Goal: Transaction & Acquisition: Purchase product/service

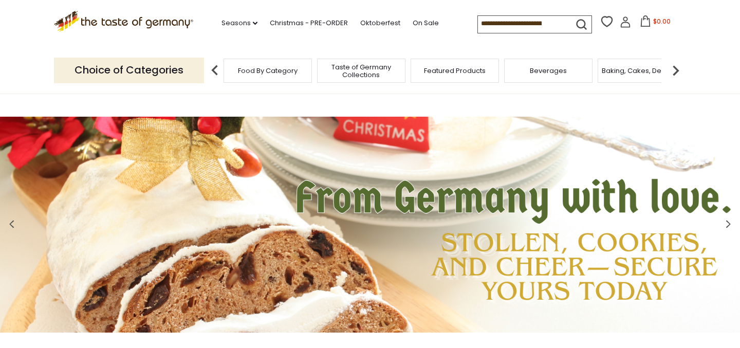
click at [270, 73] on span "Food By Category" at bounding box center [268, 71] width 60 height 8
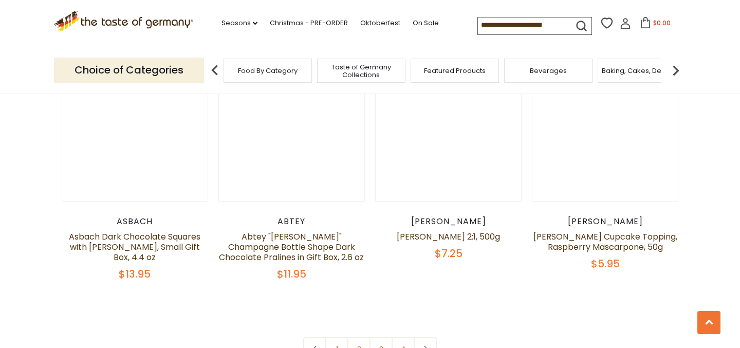
scroll to position [2180, 0]
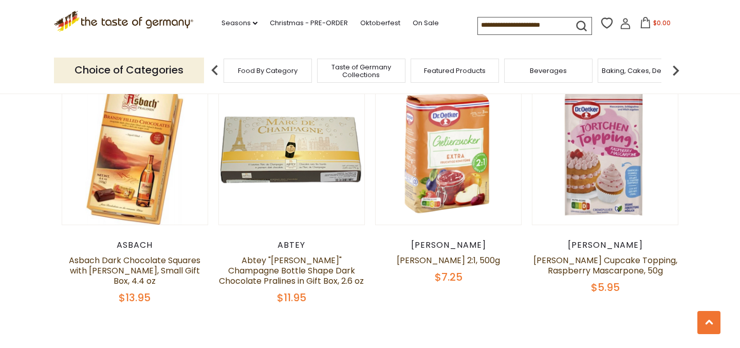
click at [678, 68] on img at bounding box center [676, 70] width 21 height 21
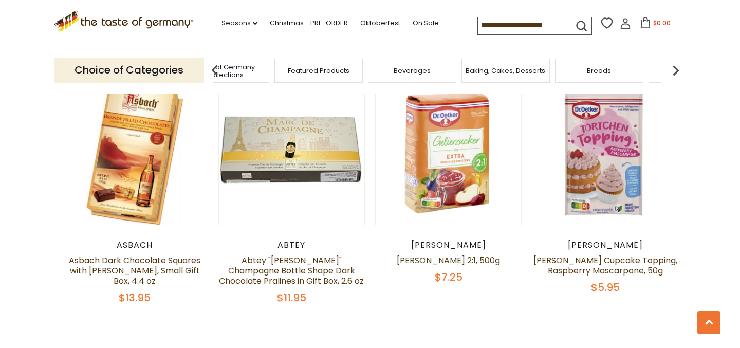
click at [678, 68] on img at bounding box center [676, 70] width 21 height 21
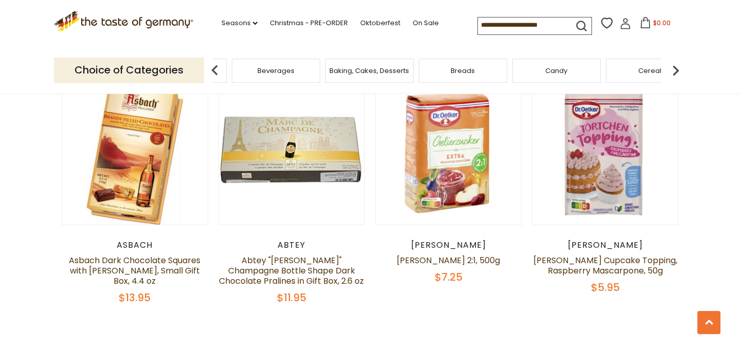
click at [678, 70] on img at bounding box center [676, 70] width 21 height 21
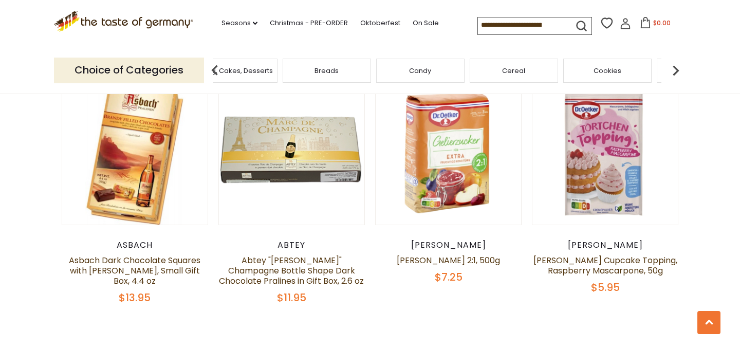
click at [418, 77] on div "Candy" at bounding box center [420, 71] width 88 height 24
click at [419, 77] on div "Candy" at bounding box center [420, 71] width 88 height 24
click at [429, 77] on div "Candy" at bounding box center [436, 71] width 88 height 24
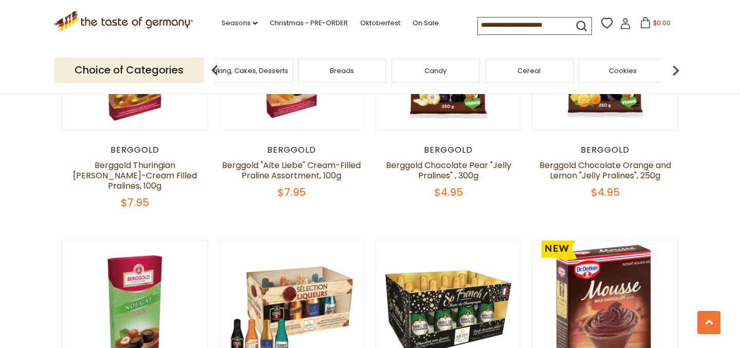
scroll to position [436, 0]
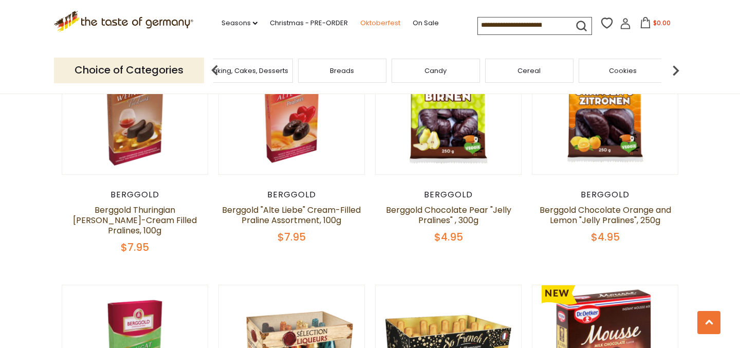
click at [379, 18] on link "Oktoberfest" at bounding box center [380, 22] width 40 height 11
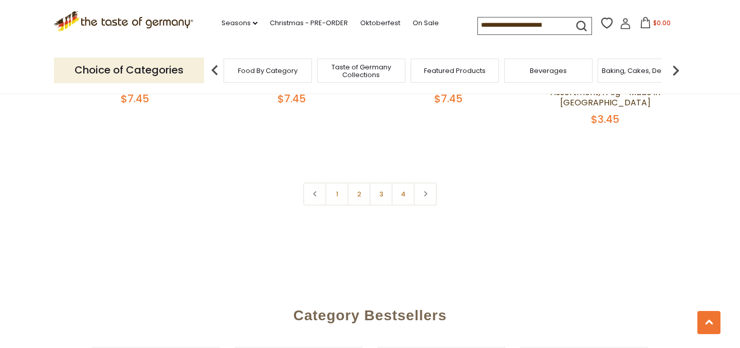
scroll to position [2559, 0]
